Goal: Find specific page/section: Find specific page/section

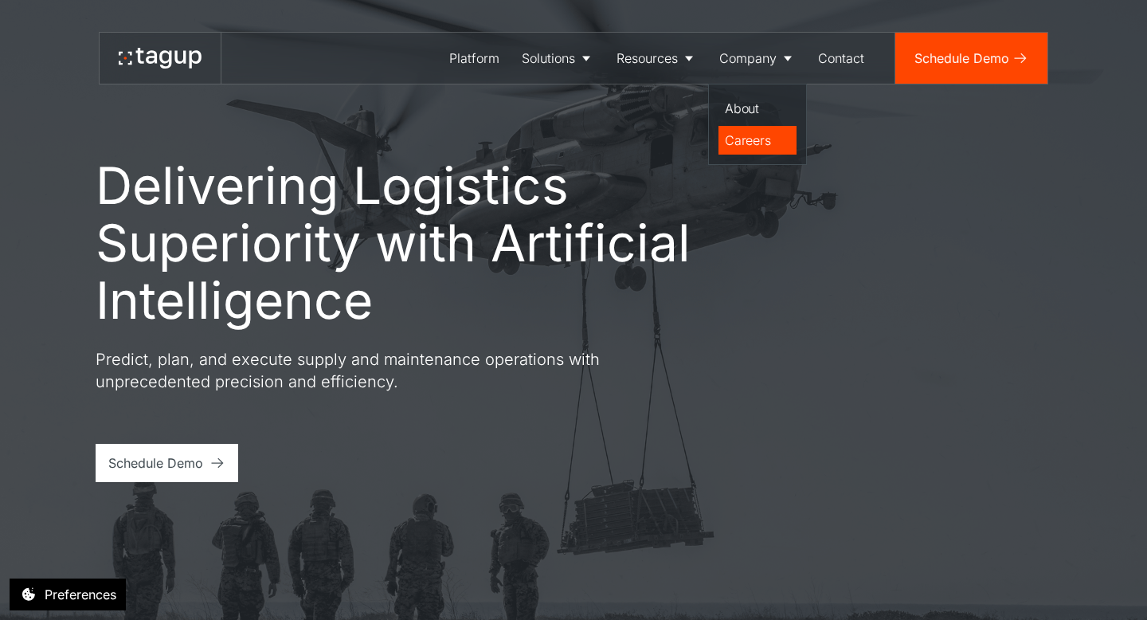
click at [755, 142] on div "Careers" at bounding box center [757, 140] width 65 height 19
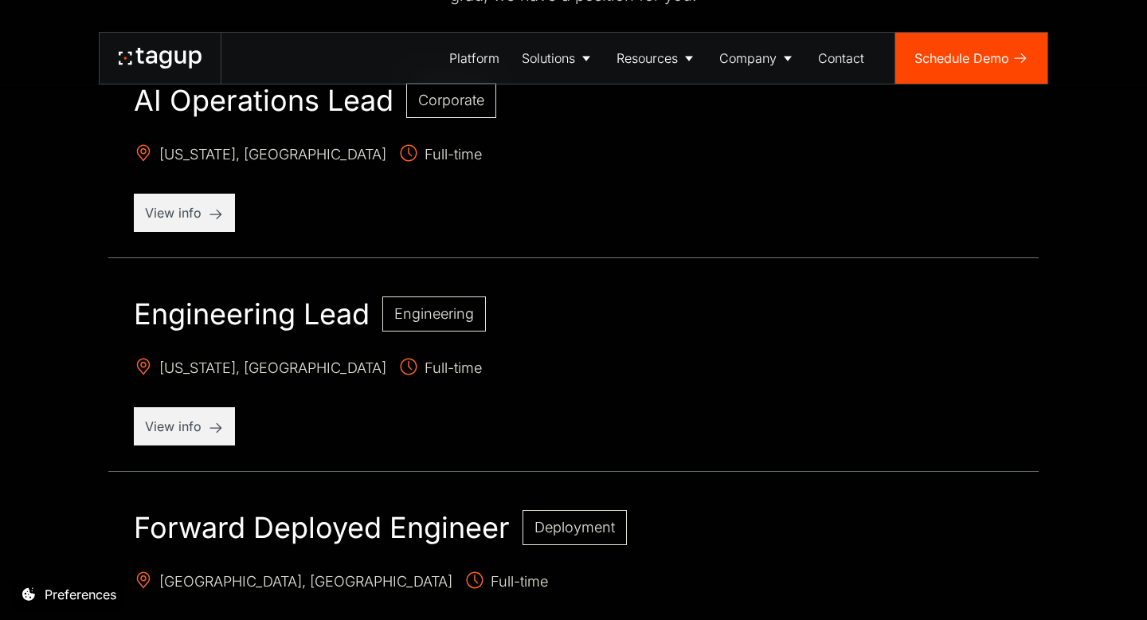
scroll to position [667, 0]
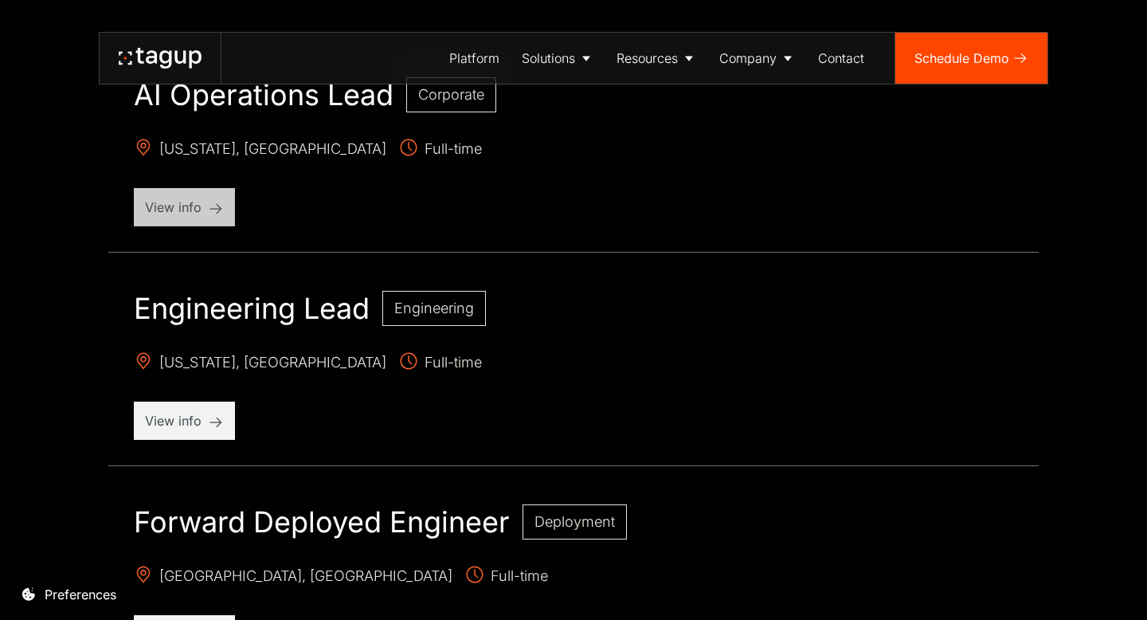
click at [169, 208] on p "View info" at bounding box center [184, 206] width 79 height 19
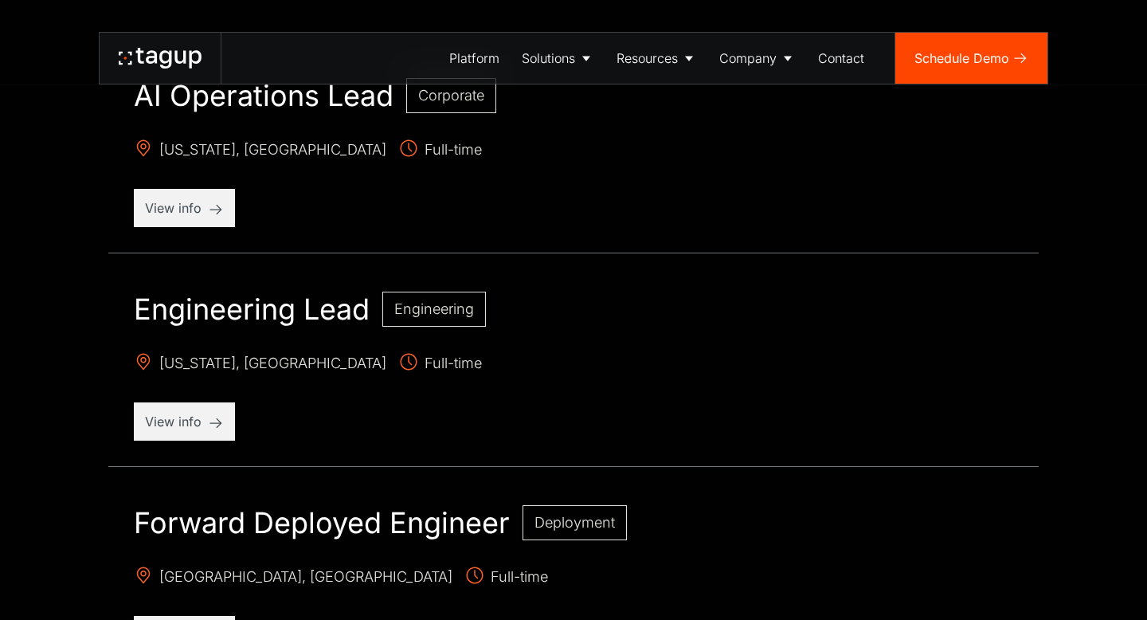
scroll to position [667, 0]
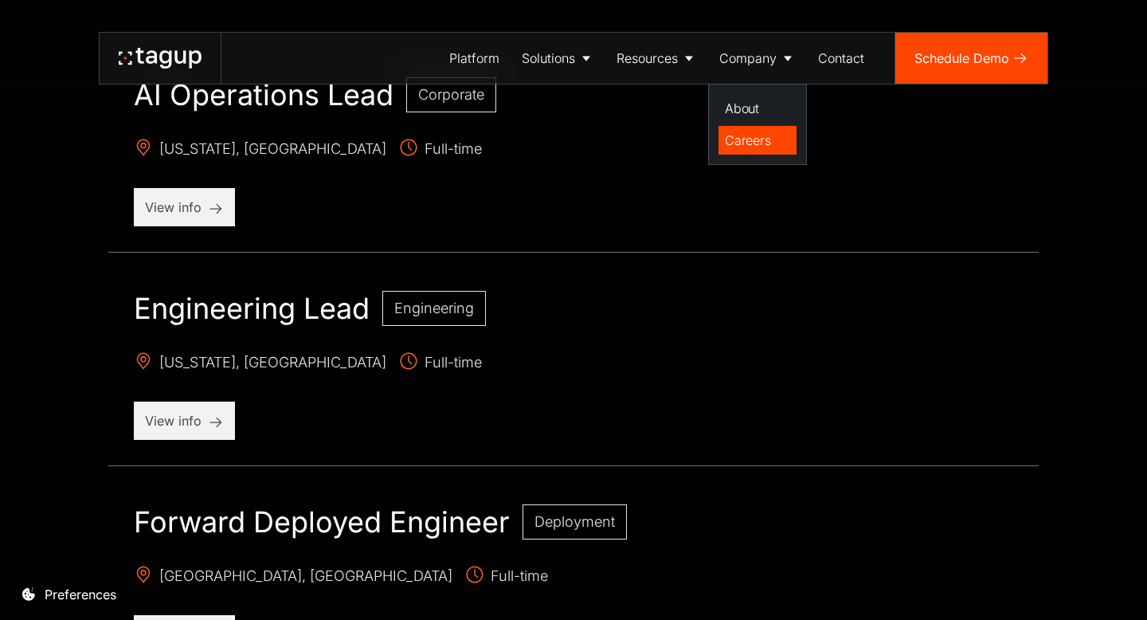
click at [748, 135] on div "Careers" at bounding box center [757, 140] width 65 height 19
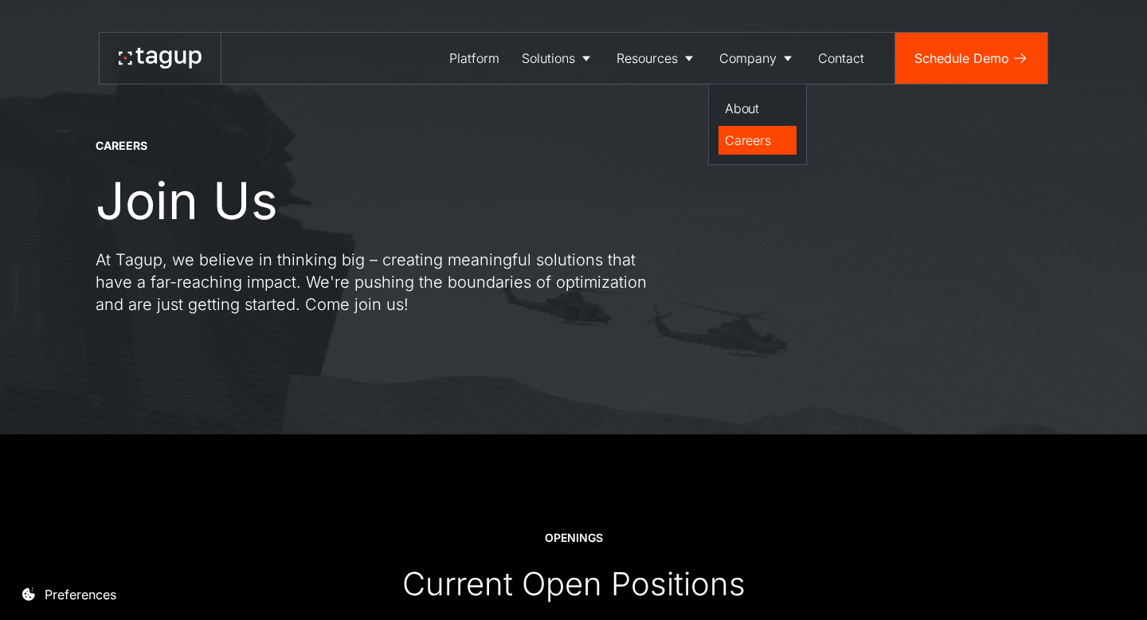
click at [742, 127] on link "Careers" at bounding box center [757, 140] width 78 height 29
click at [756, 136] on div "Careers" at bounding box center [757, 140] width 65 height 19
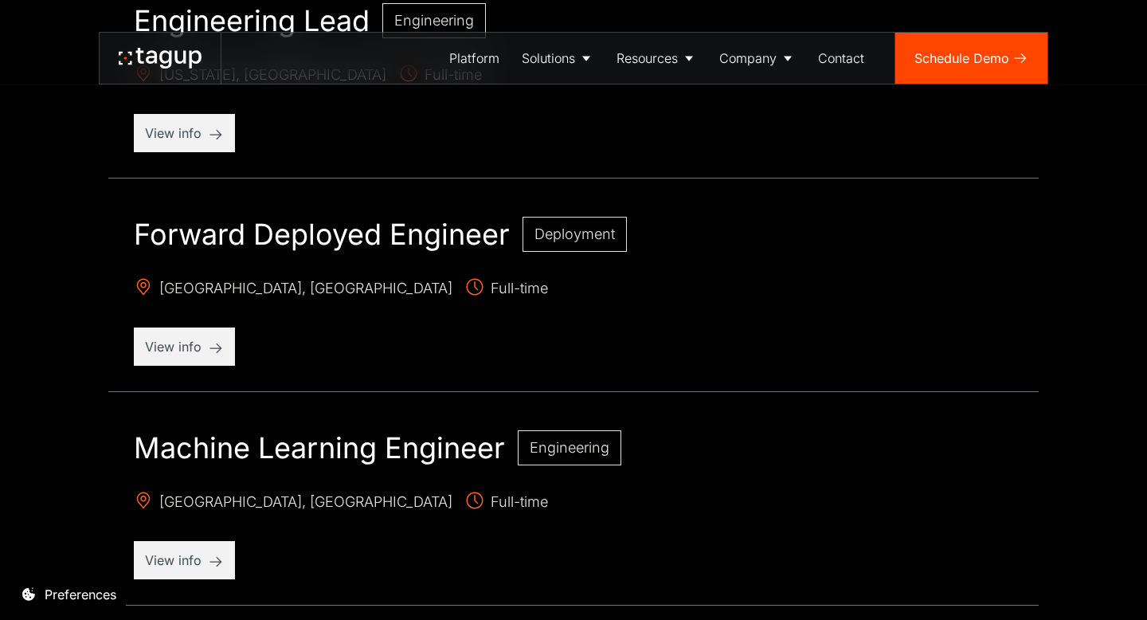
scroll to position [961, 0]
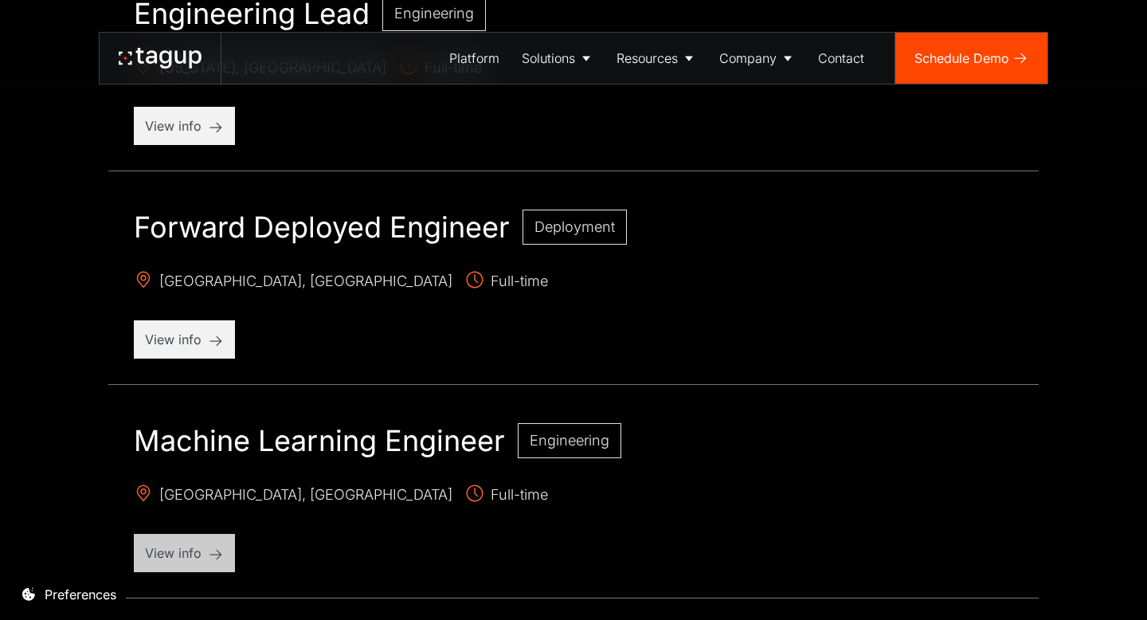
click at [174, 543] on p "View info" at bounding box center [184, 552] width 79 height 19
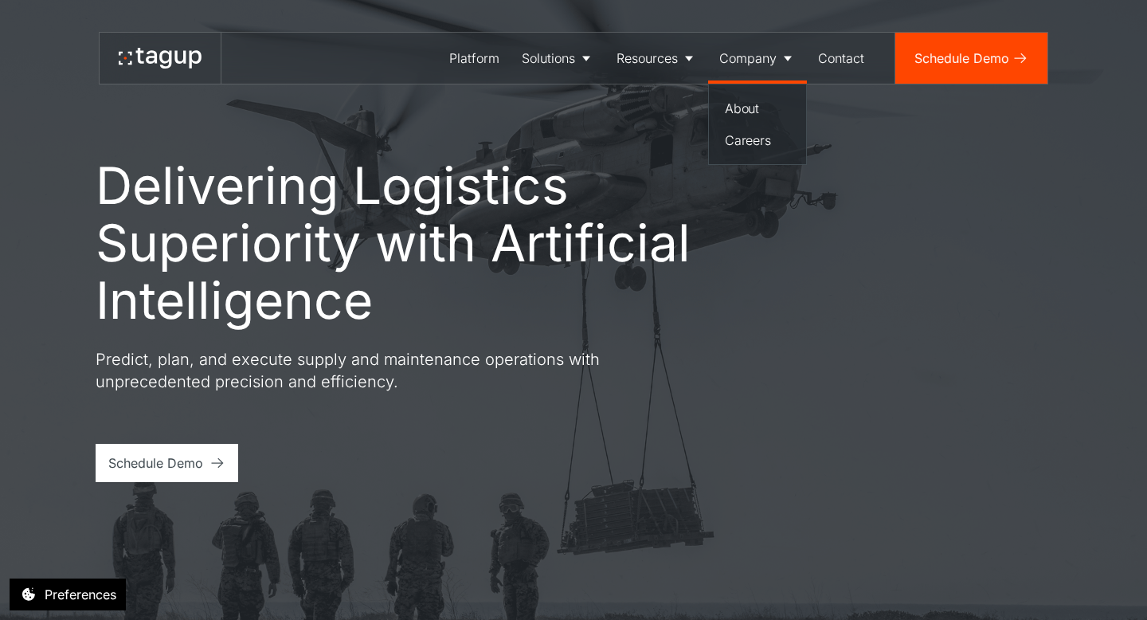
click at [753, 59] on div "Company" at bounding box center [747, 58] width 57 height 19
click at [753, 135] on div "Careers" at bounding box center [757, 140] width 65 height 19
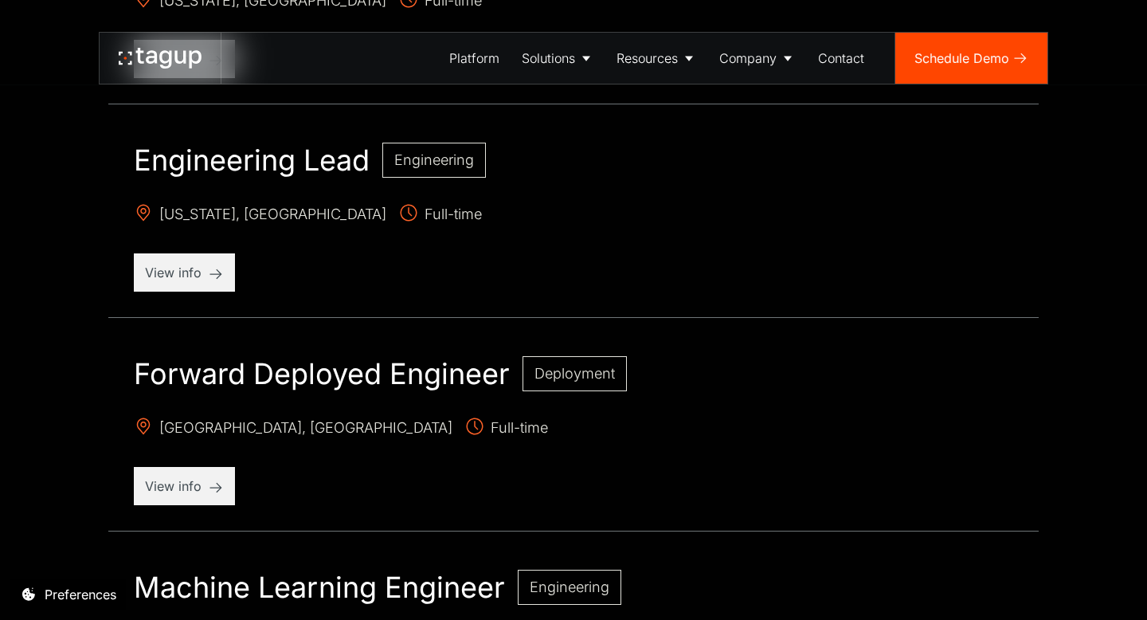
scroll to position [809, 0]
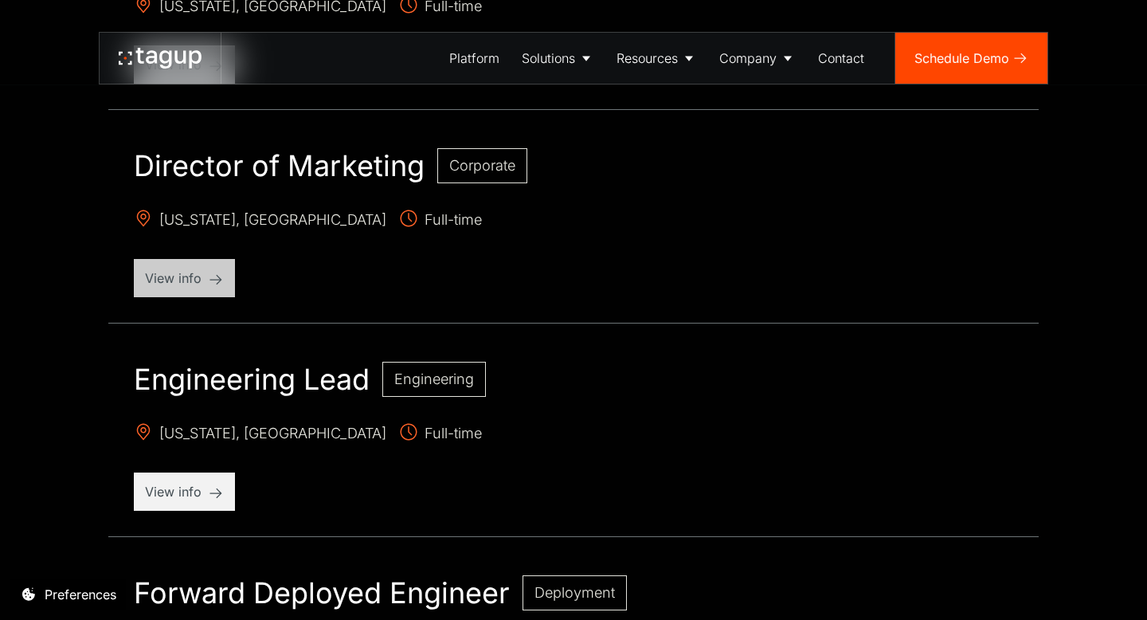
click at [165, 272] on p "View info" at bounding box center [184, 277] width 79 height 19
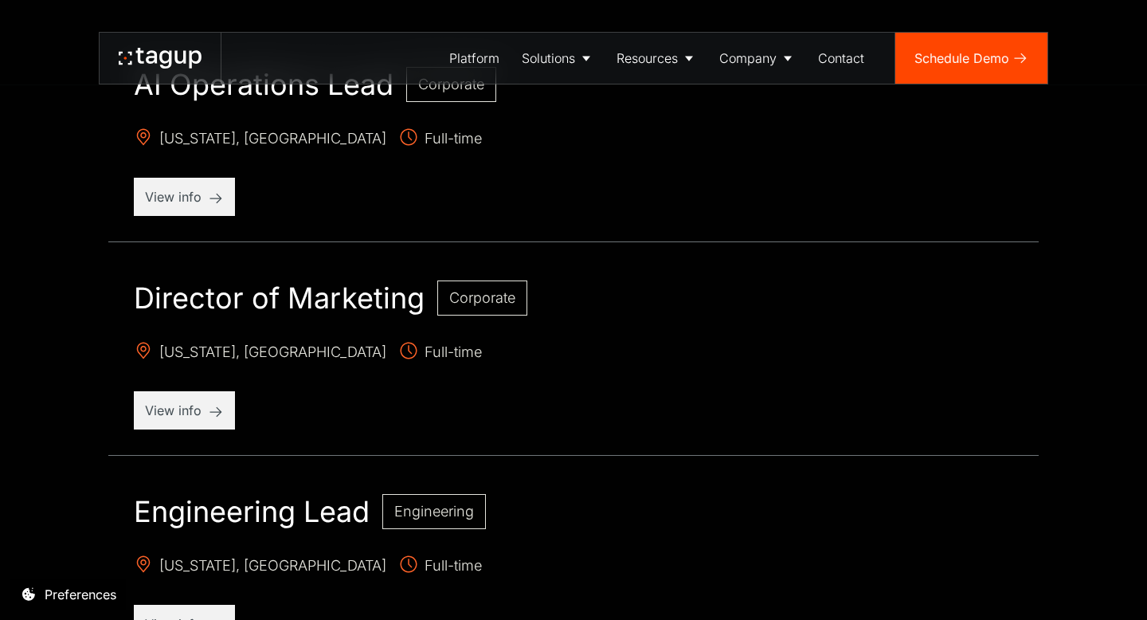
scroll to position [553, 0]
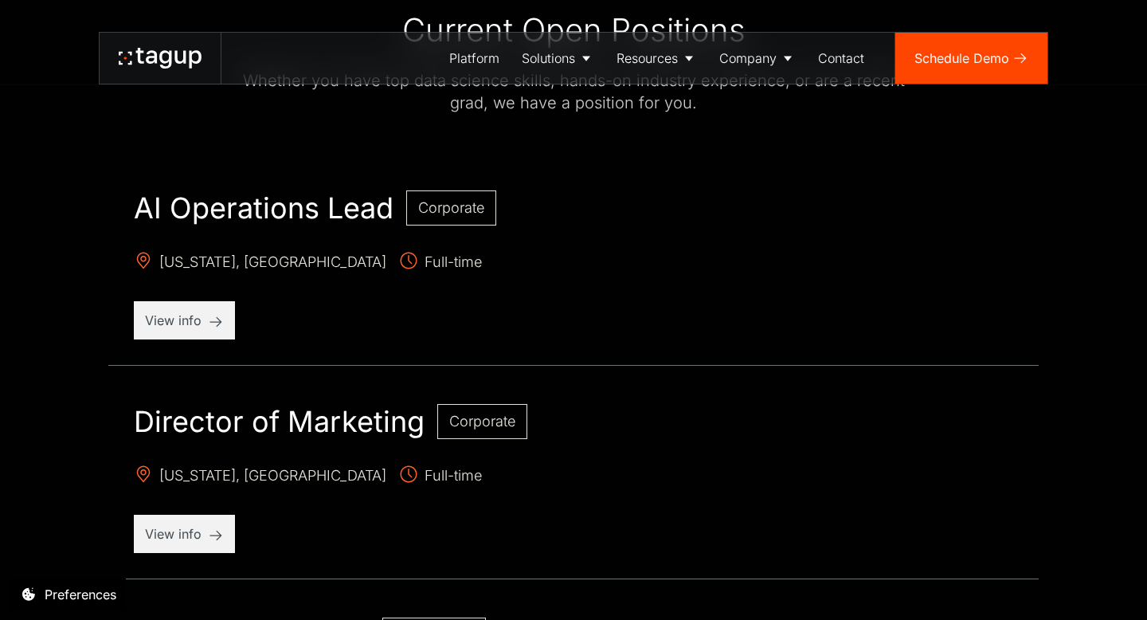
click at [471, 421] on span "Corporate" at bounding box center [482, 421] width 66 height 17
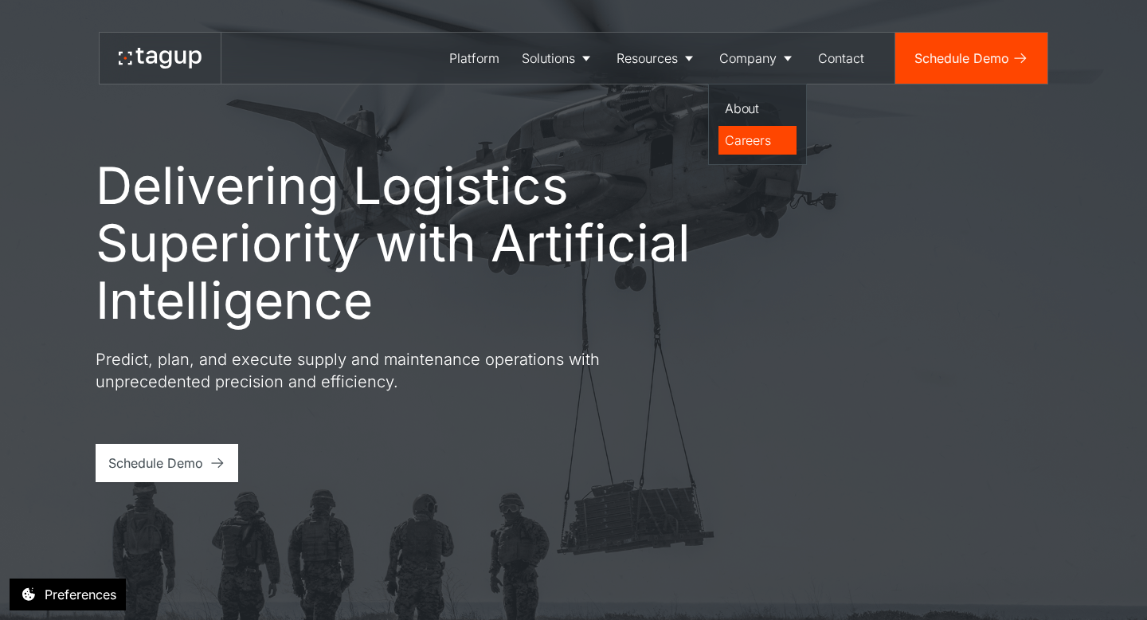
click at [745, 142] on div "Careers" at bounding box center [757, 140] width 65 height 19
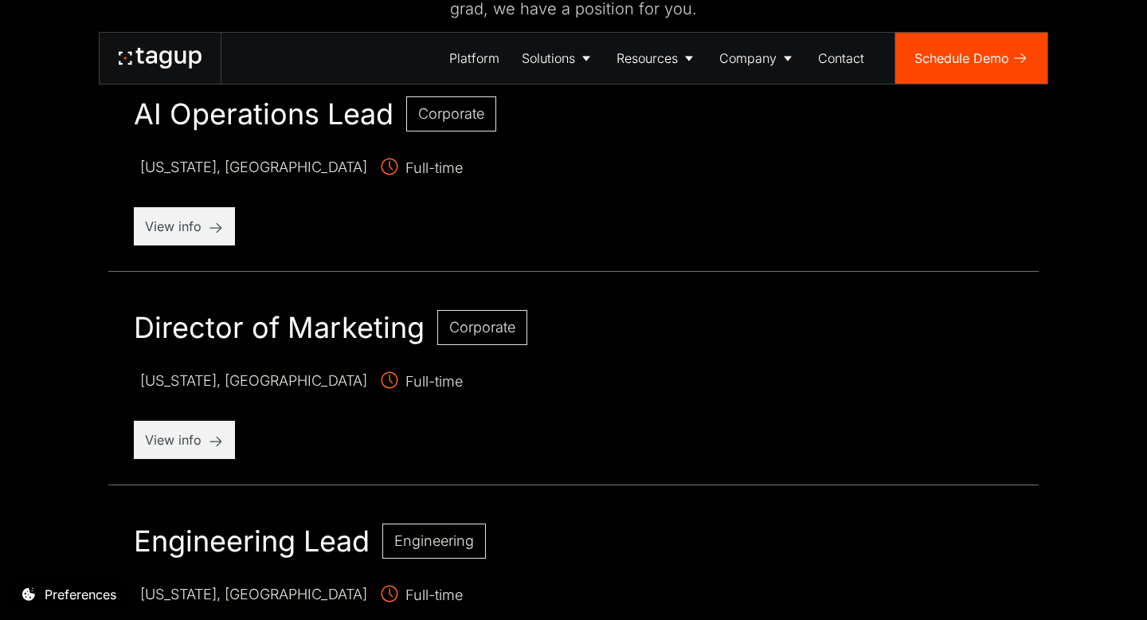
scroll to position [710, 0]
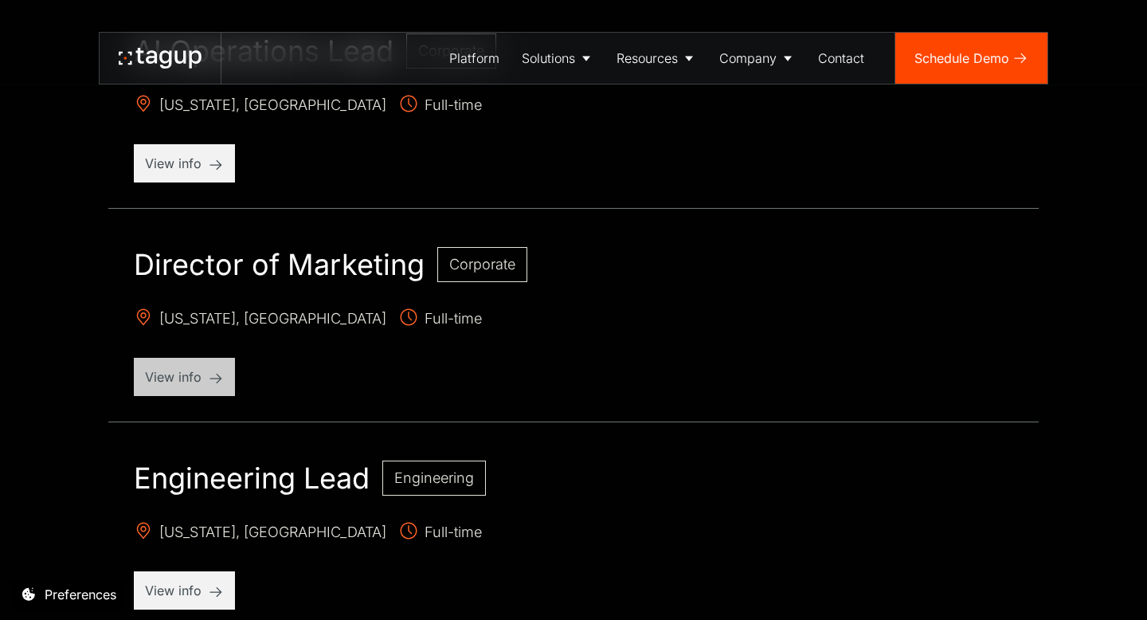
click at [164, 371] on p "View info" at bounding box center [184, 376] width 79 height 19
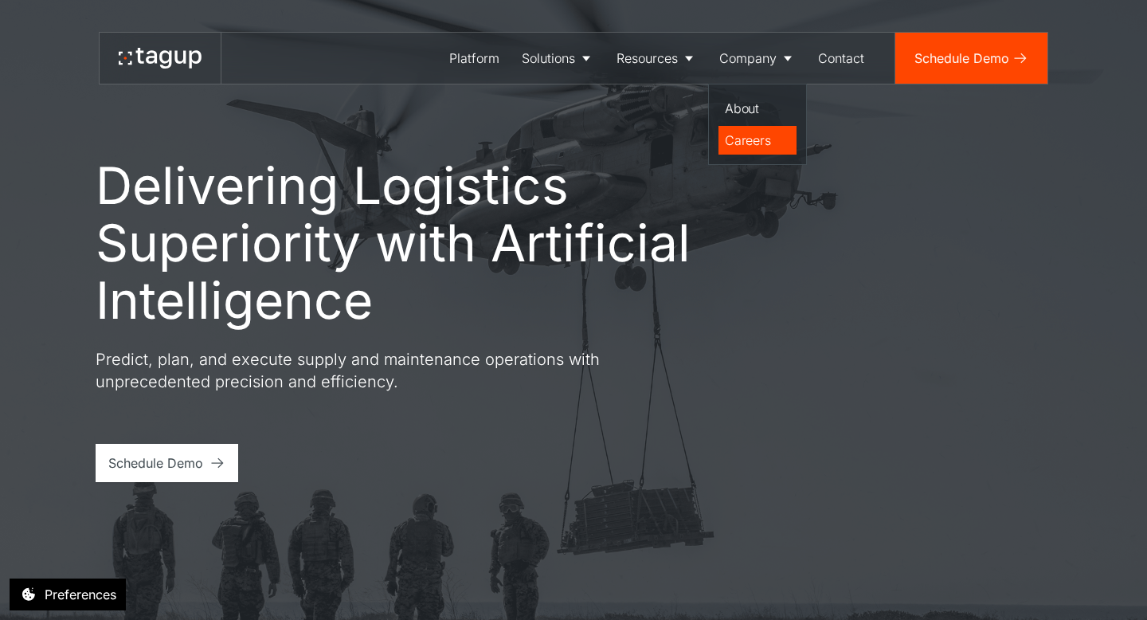
click at [739, 137] on div "Careers" at bounding box center [757, 140] width 65 height 19
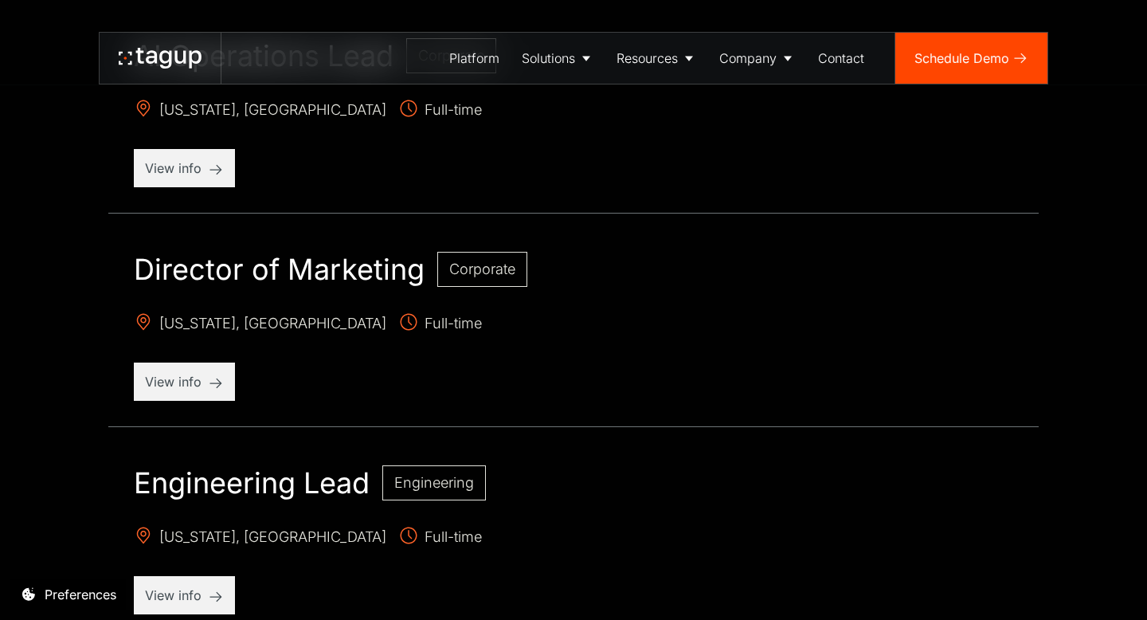
scroll to position [719, 0]
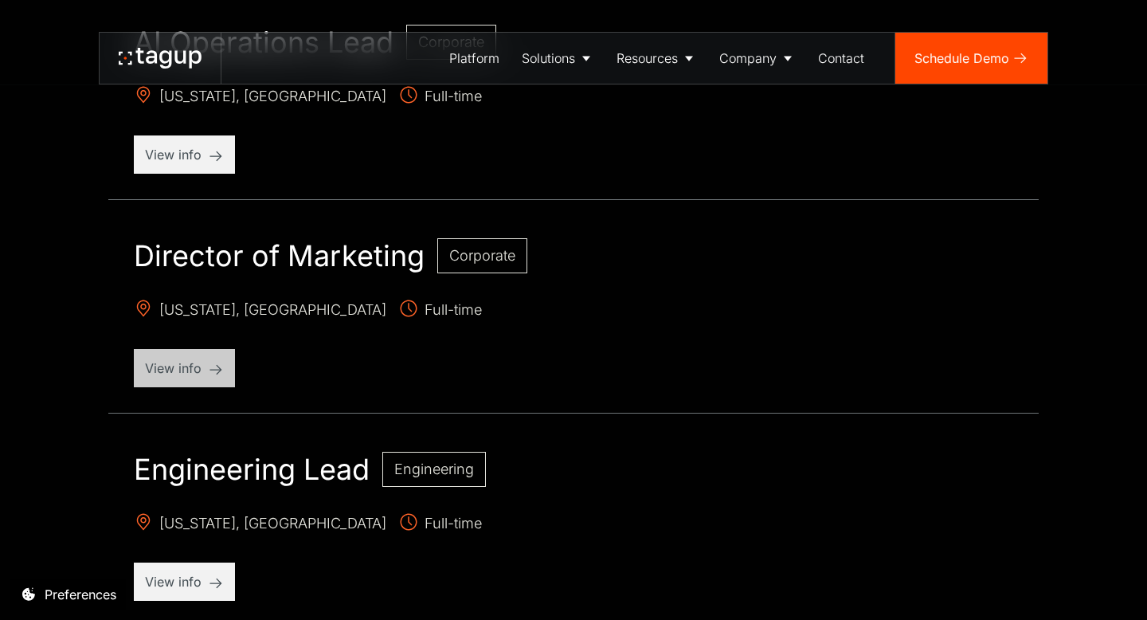
click at [167, 361] on p "View info" at bounding box center [184, 367] width 79 height 19
